Goal: Communication & Community: Answer question/provide support

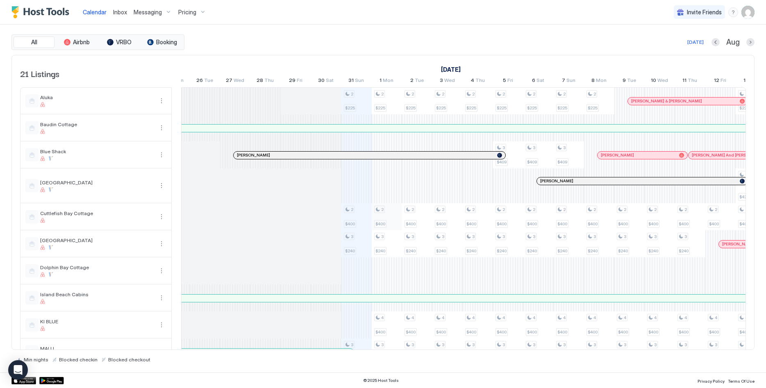
scroll to position [0, 266]
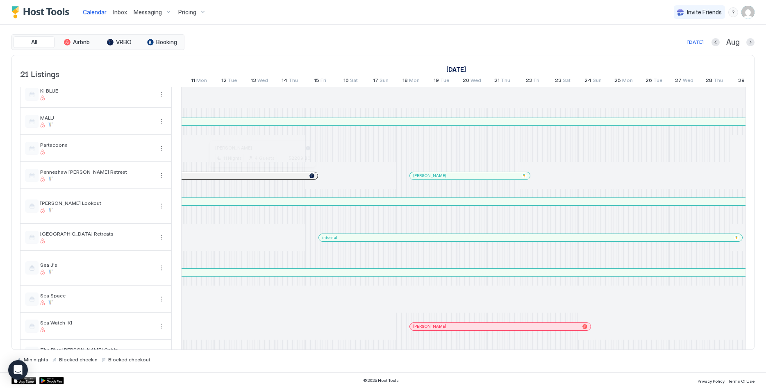
click at [259, 176] on div at bounding box center [259, 175] width 7 height 7
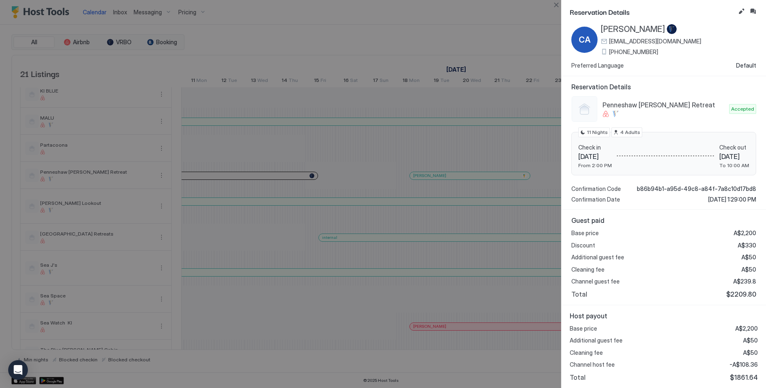
click at [339, 132] on div at bounding box center [383, 194] width 766 height 388
click at [555, 2] on button "Close" at bounding box center [556, 5] width 10 height 10
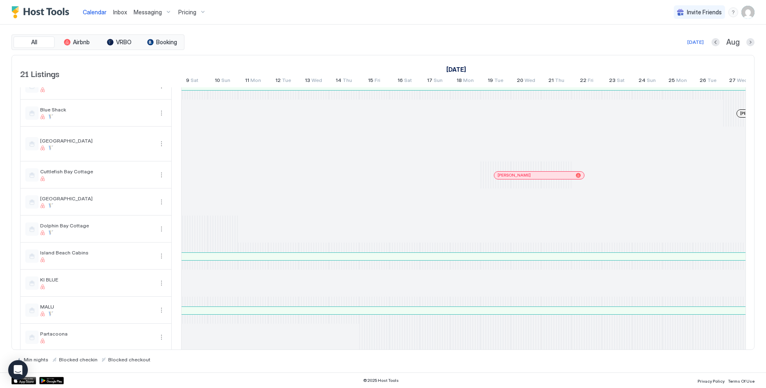
scroll to position [0, 360]
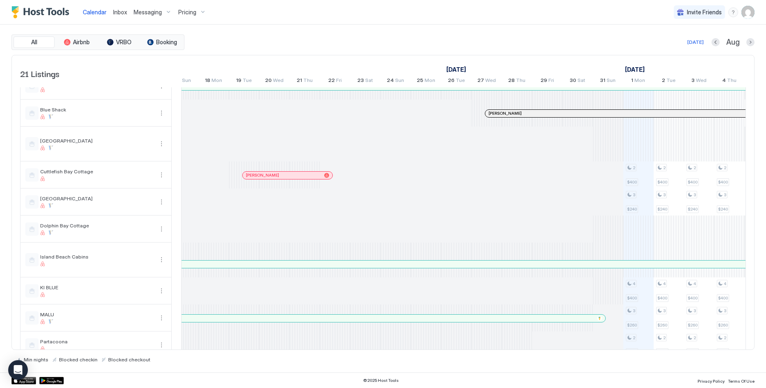
click at [292, 172] on div "[PERSON_NAME]" at bounding box center [287, 175] width 90 height 7
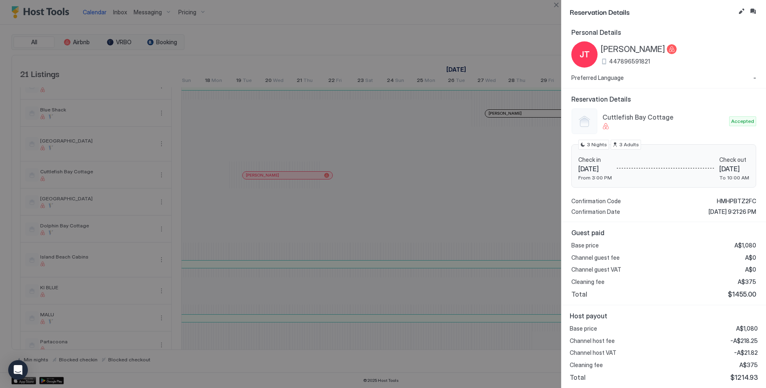
click at [677, 201] on span "HMHPBTZ2FC" at bounding box center [735, 200] width 39 height 7
click at [553, 2] on button "Close" at bounding box center [556, 5] width 10 height 10
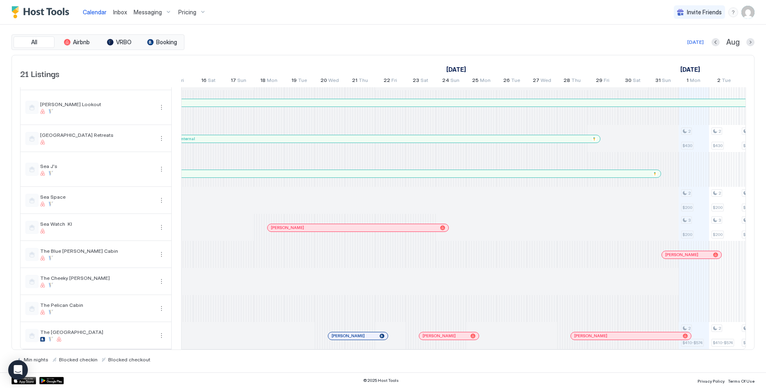
scroll to position [0, 553]
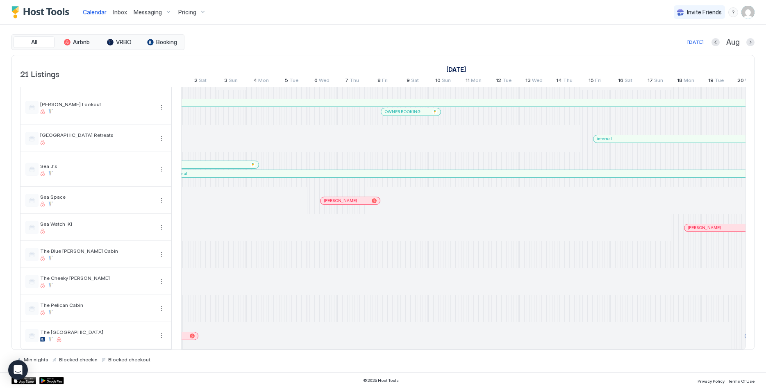
click at [356, 244] on div at bounding box center [352, 254] width 30 height 27
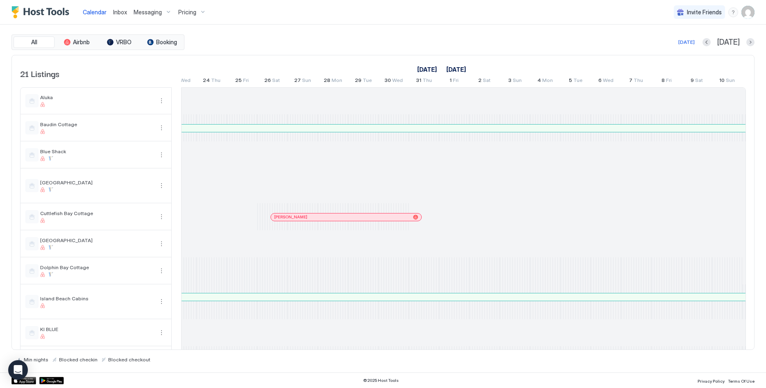
scroll to position [0, 519]
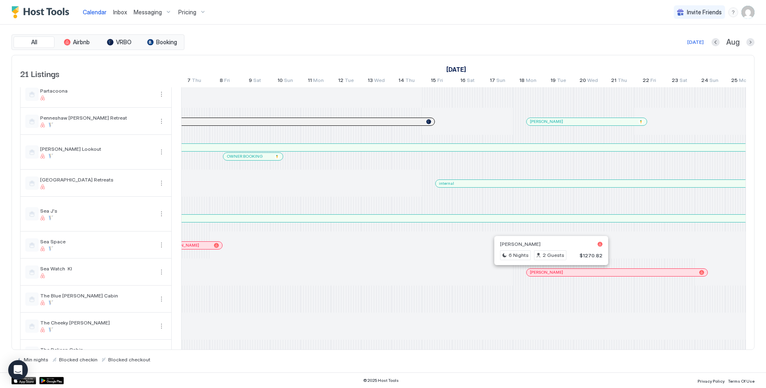
click at [547, 274] on div at bounding box center [547, 272] width 7 height 7
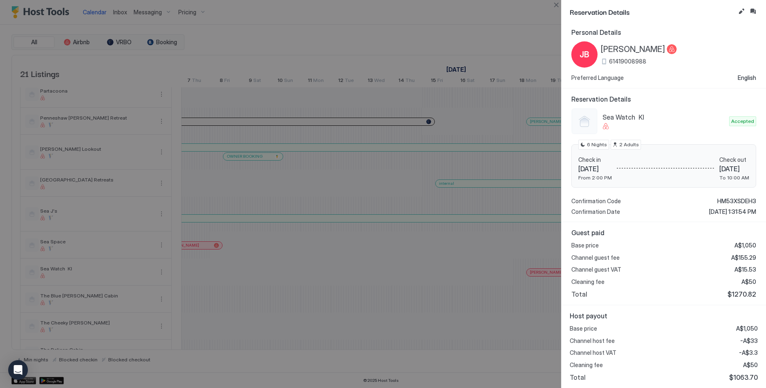
click at [677, 200] on span "HM53XSDEH3" at bounding box center [736, 200] width 39 height 7
click at [557, 3] on button "Close" at bounding box center [556, 5] width 10 height 10
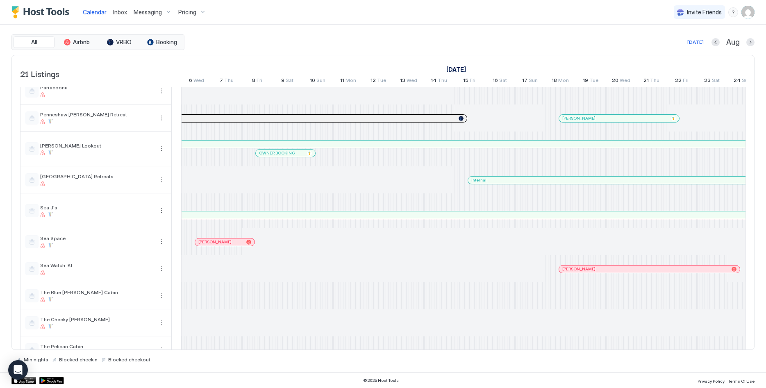
scroll to position [0, 890]
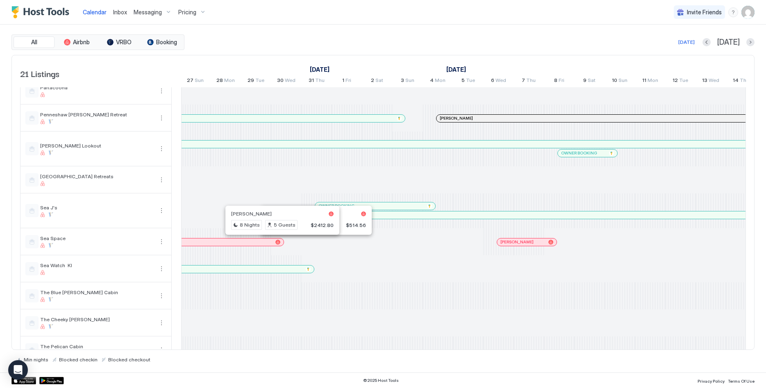
click at [521, 244] on div at bounding box center [521, 242] width 7 height 7
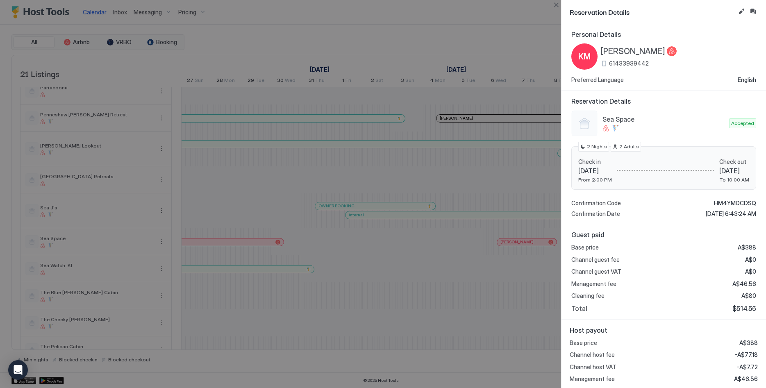
click at [677, 204] on span "HM4YMDCDSQ" at bounding box center [735, 202] width 42 height 7
click at [553, 3] on button "Close" at bounding box center [556, 5] width 10 height 10
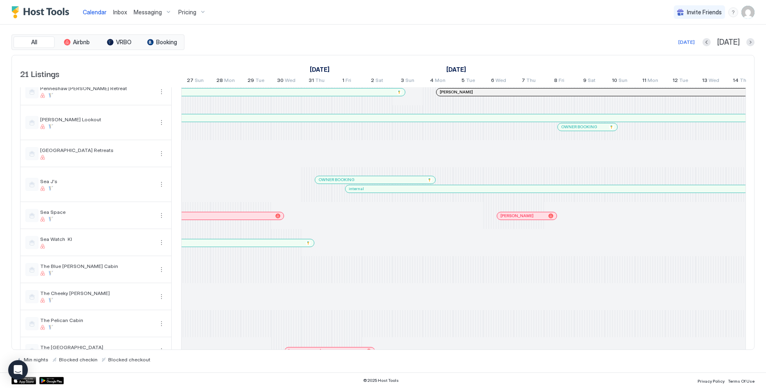
scroll to position [338, 0]
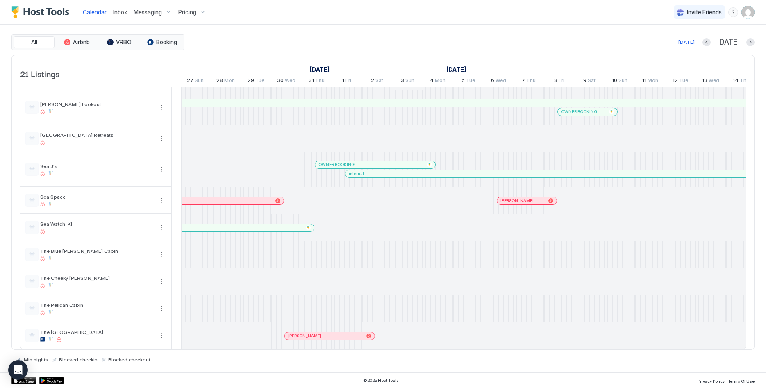
click at [337, 337] on div at bounding box center [336, 336] width 7 height 7
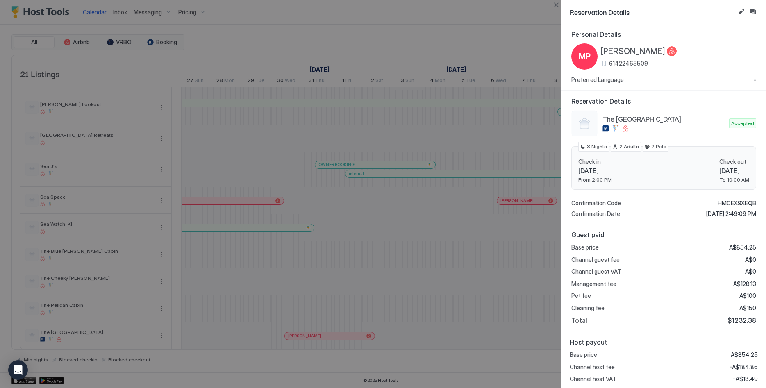
click at [677, 200] on span "HMCEX9XEQB" at bounding box center [736, 202] width 39 height 7
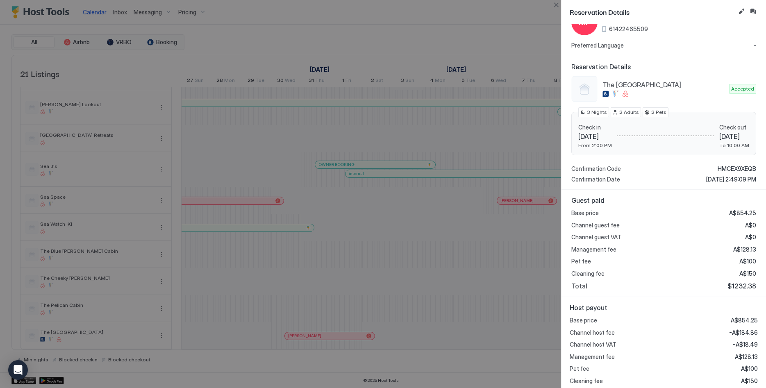
scroll to position [50, 0]
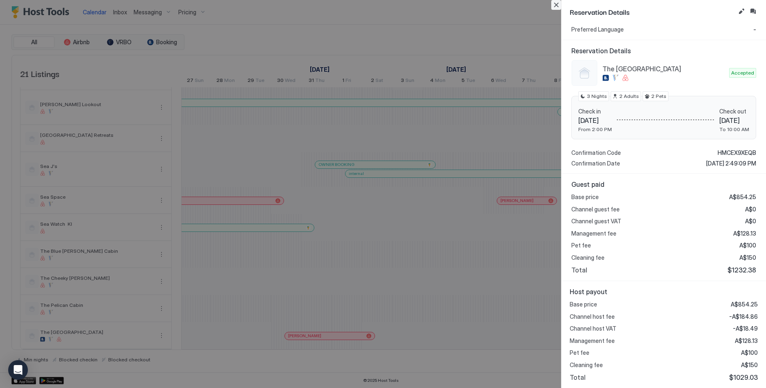
click at [558, 4] on button "Close" at bounding box center [556, 5] width 10 height 10
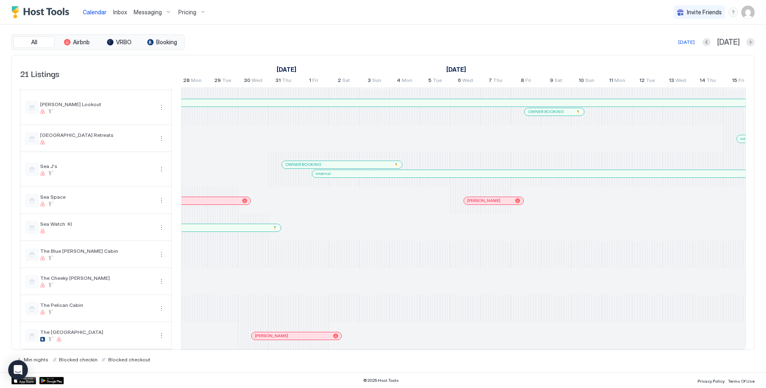
scroll to position [0, 657]
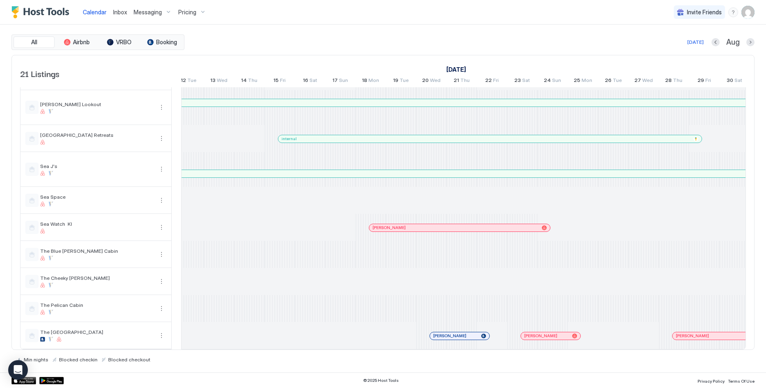
click at [455, 339] on div "[PERSON_NAME]" at bounding box center [459, 335] width 59 height 7
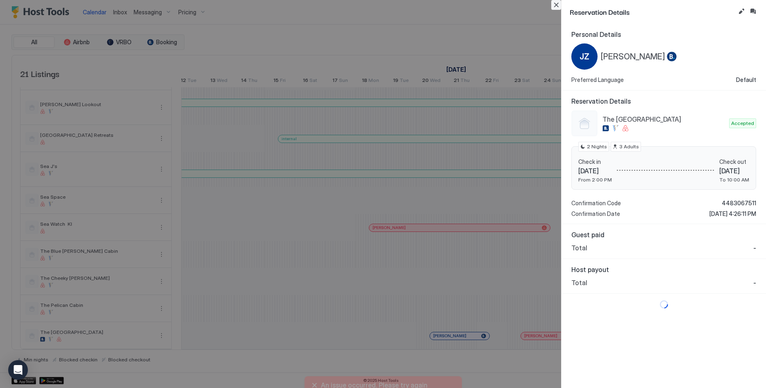
click at [560, 4] on button "Close" at bounding box center [556, 5] width 10 height 10
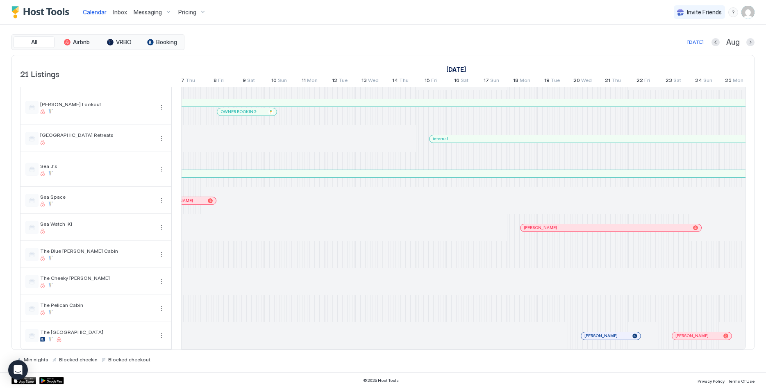
scroll to position [0, 293]
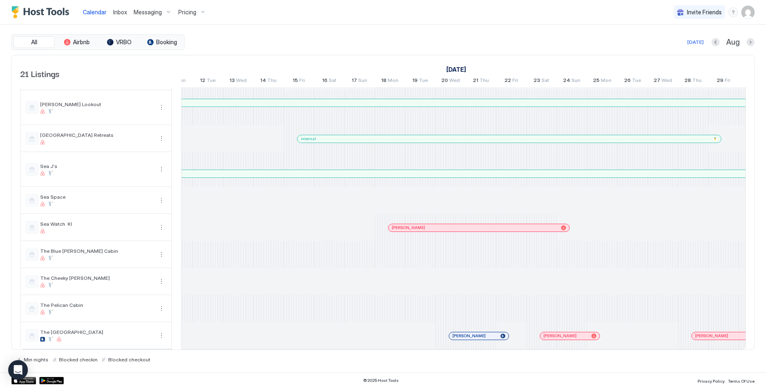
click at [560, 339] on link "[PERSON_NAME]" at bounding box center [569, 336] width 60 height 8
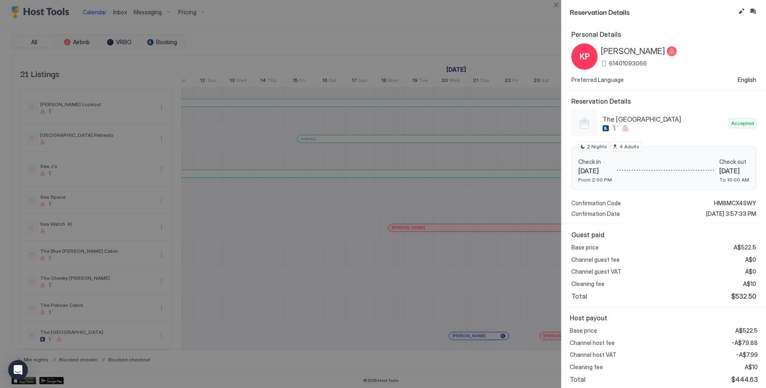
click at [677, 201] on span "HM8MCX4SWY" at bounding box center [735, 202] width 42 height 7
click at [559, 5] on button "Close" at bounding box center [556, 5] width 10 height 10
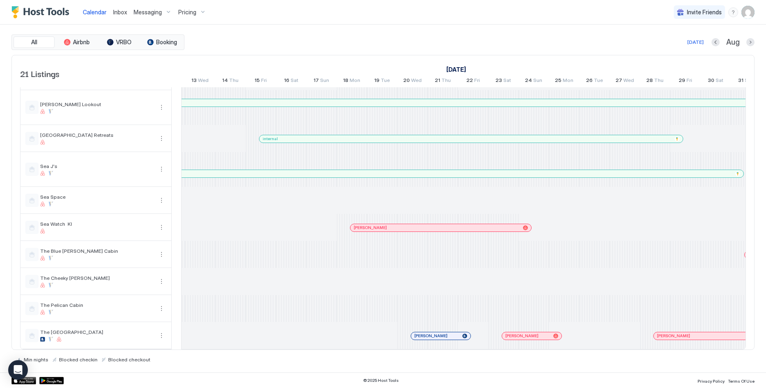
scroll to position [0, 533]
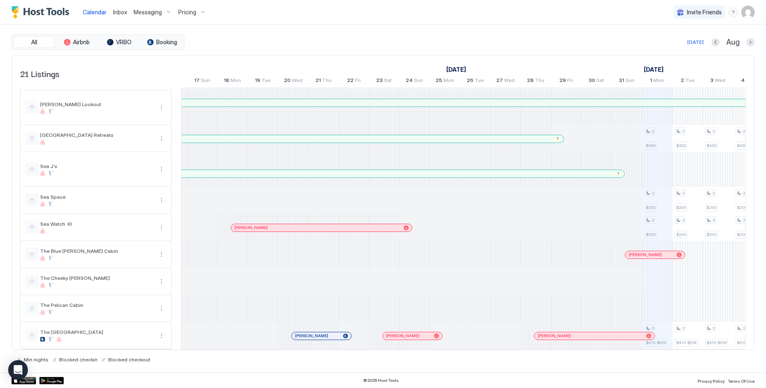
click at [646, 337] on div at bounding box center [648, 335] width 5 height 5
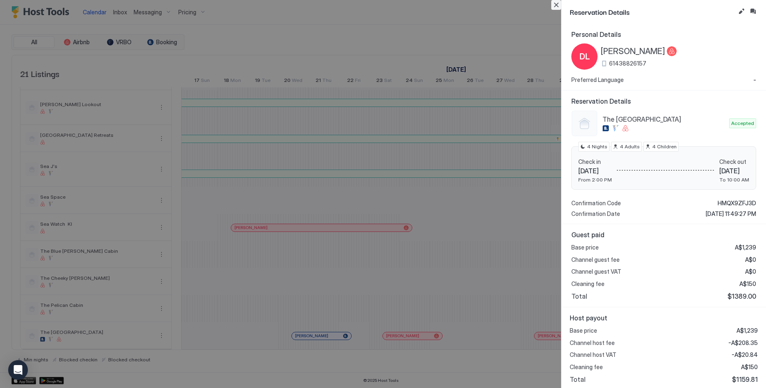
click at [555, 7] on button "Close" at bounding box center [556, 5] width 10 height 10
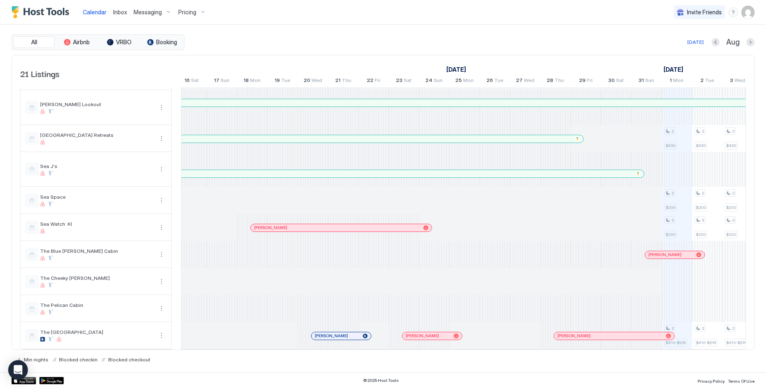
scroll to position [0, 594]
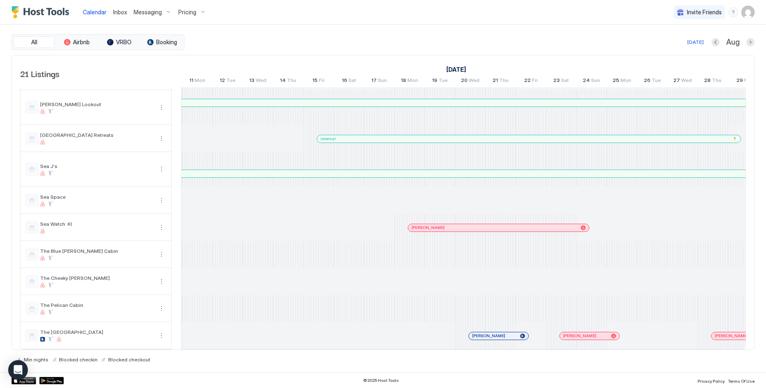
click at [139, 12] on span "Messaging" at bounding box center [148, 12] width 28 height 7
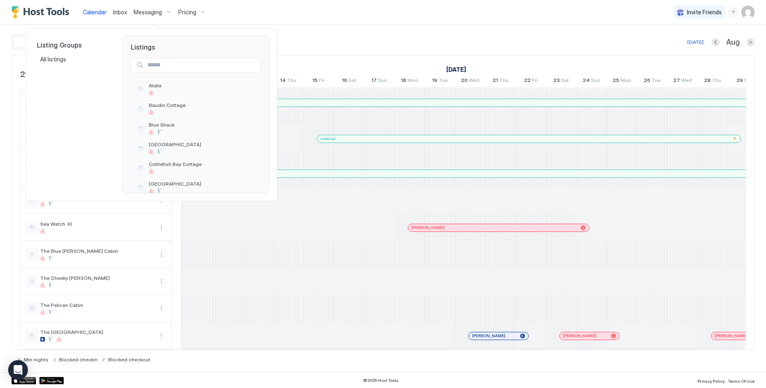
click at [121, 12] on div at bounding box center [383, 194] width 766 height 388
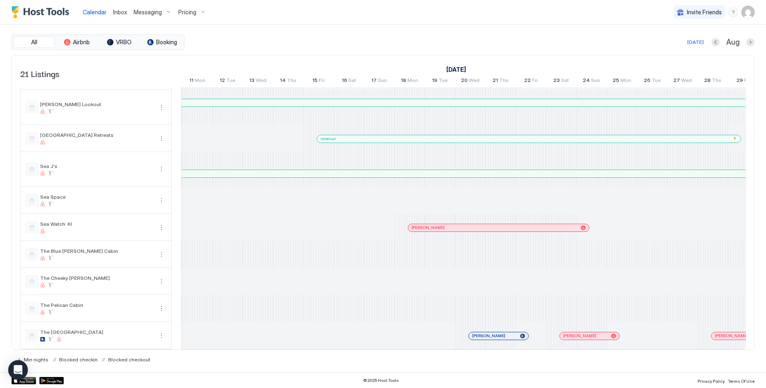
click at [121, 12] on span "Inbox" at bounding box center [120, 12] width 14 height 7
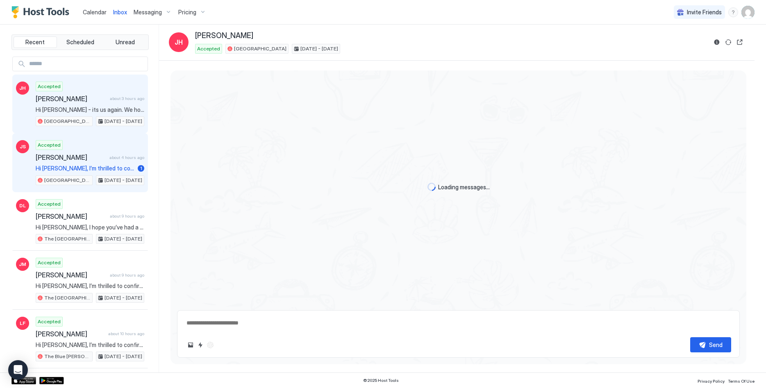
scroll to position [152, 0]
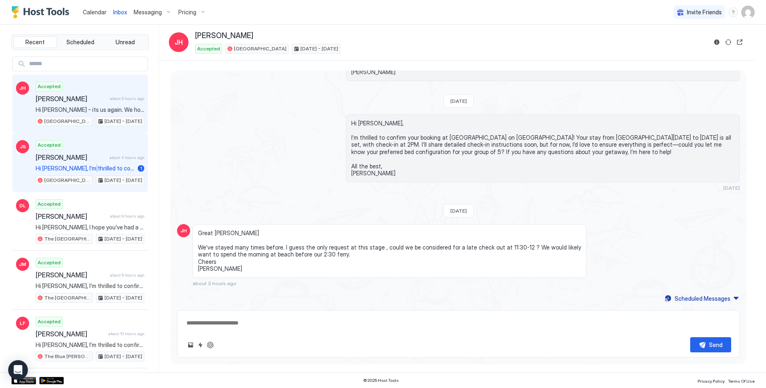
click at [85, 167] on span "Hi [PERSON_NAME], I’m thrilled to confirm your booking at [GEOGRAPHIC_DATA] on …" at bounding box center [85, 168] width 99 height 7
click at [115, 157] on span "about 4 hours ago" at bounding box center [126, 157] width 35 height 5
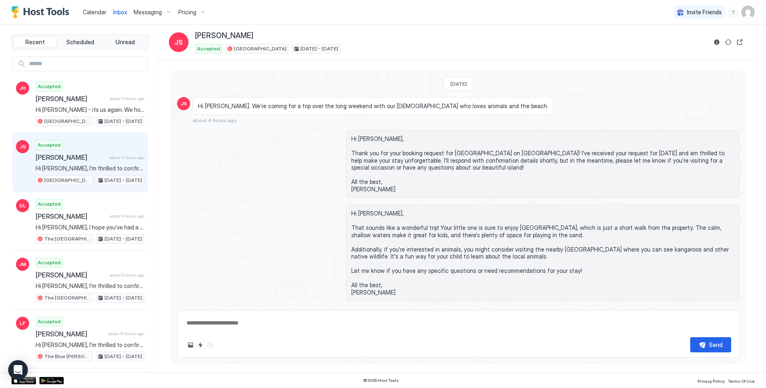
type textarea "*"
